Goal: Communication & Community: Answer question/provide support

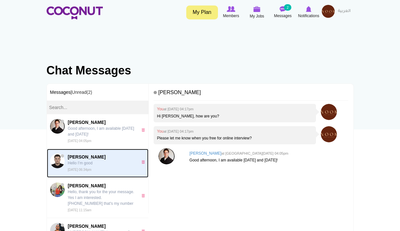
click at [79, 165] on p "Hello I’m good" at bounding box center [101, 163] width 67 height 6
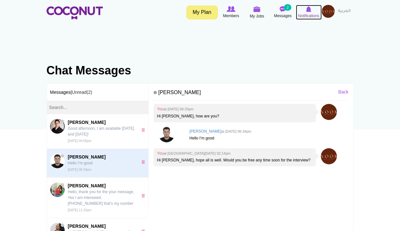
click at [303, 10] on icon at bounding box center [308, 8] width 25 height 7
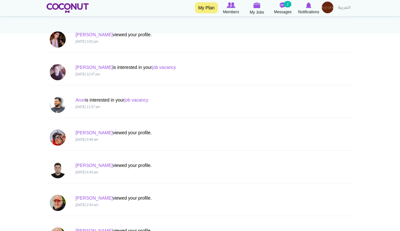
scroll to position [162, 0]
